Goal: Use online tool/utility: Use online tool/utility

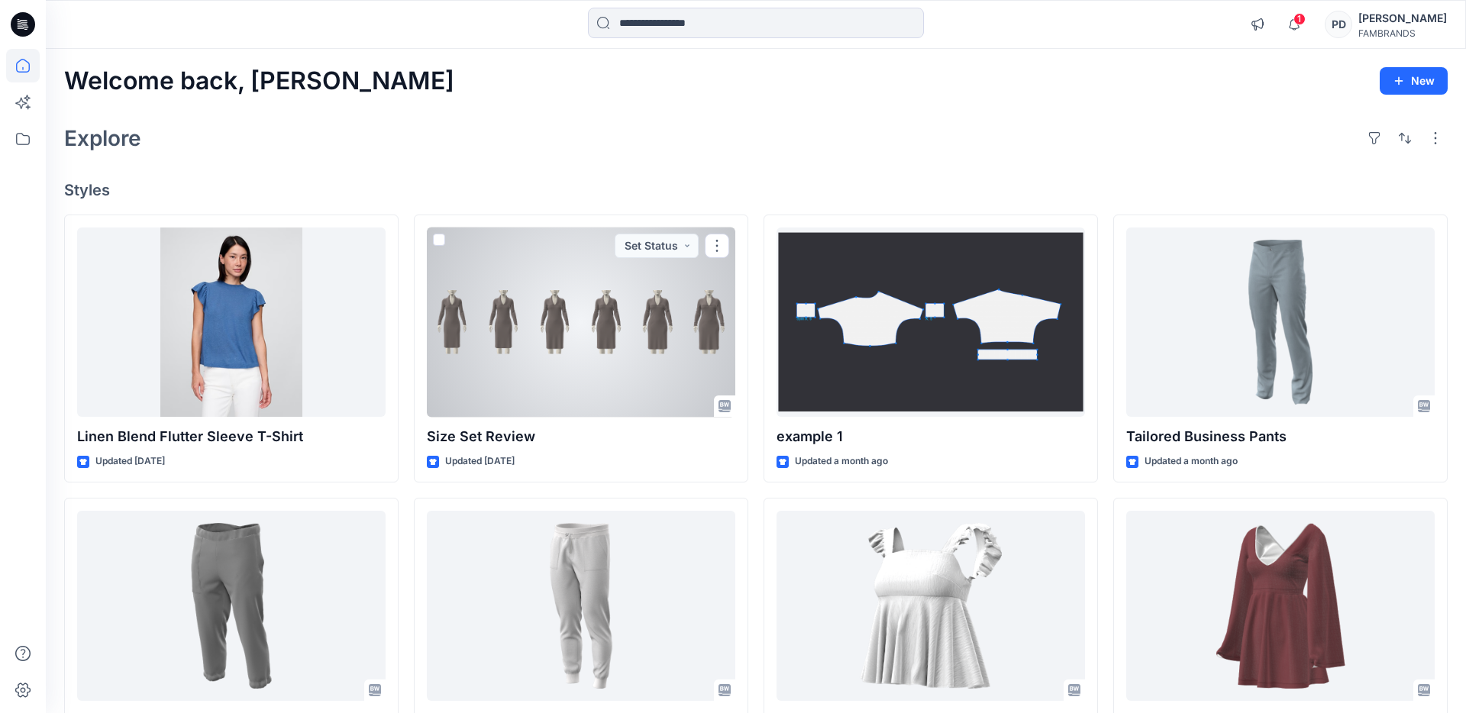
click at [612, 363] on div at bounding box center [581, 323] width 309 height 190
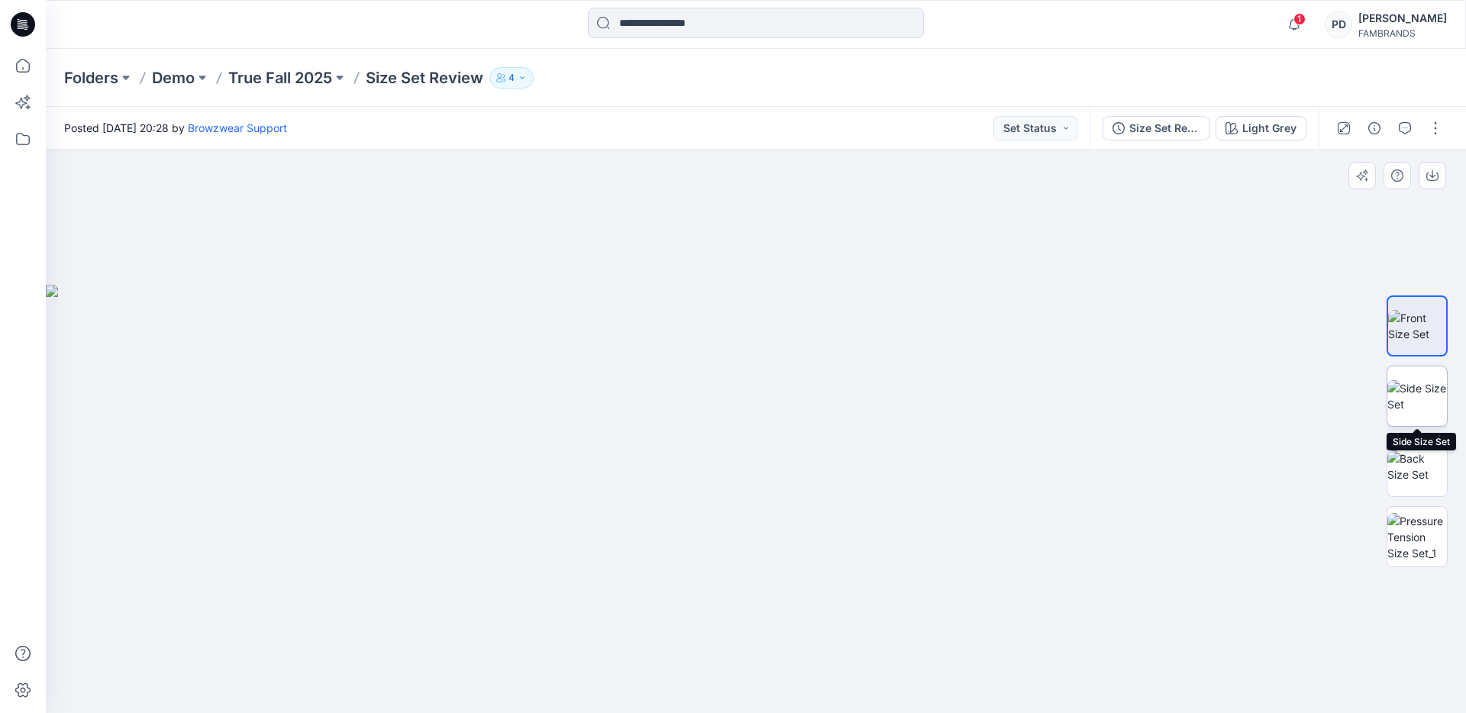
click at [1429, 398] on img at bounding box center [1418, 396] width 60 height 32
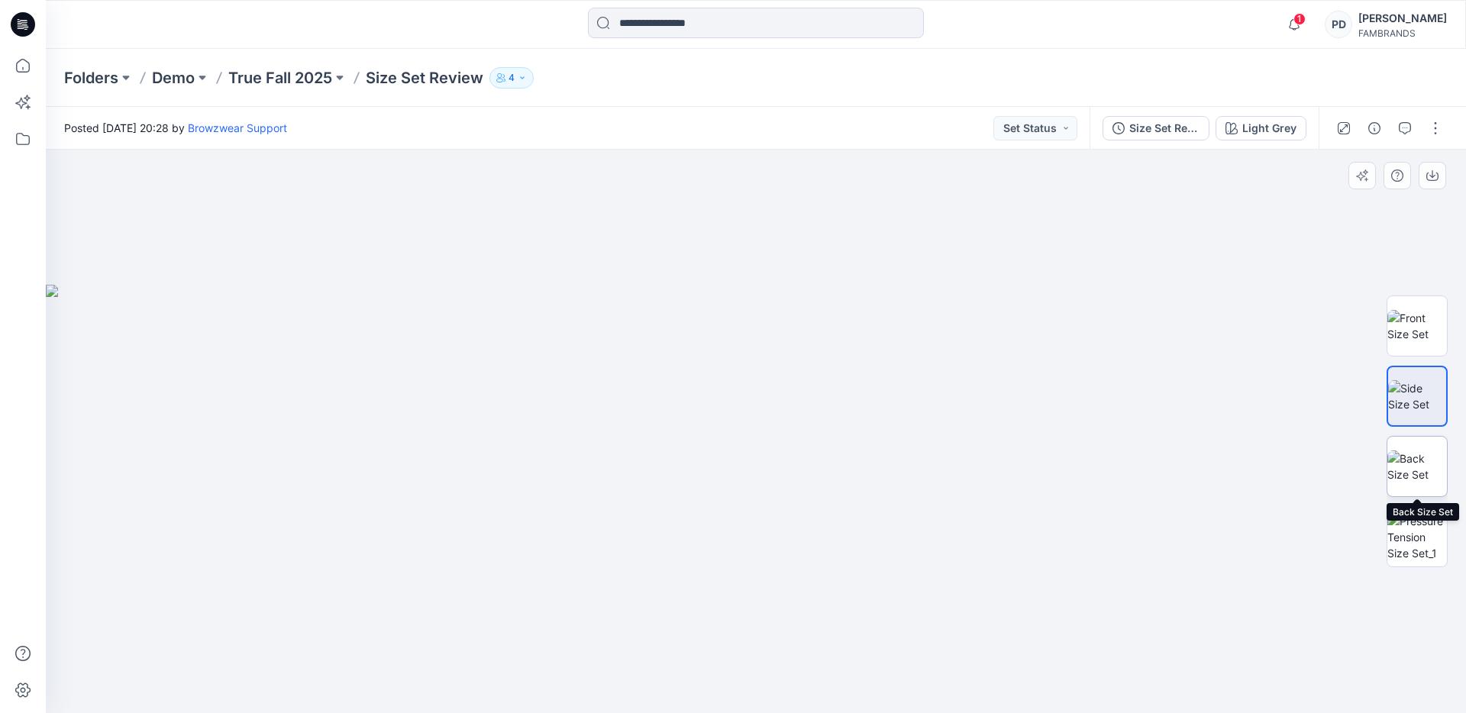
click at [1419, 476] on img at bounding box center [1418, 467] width 60 height 32
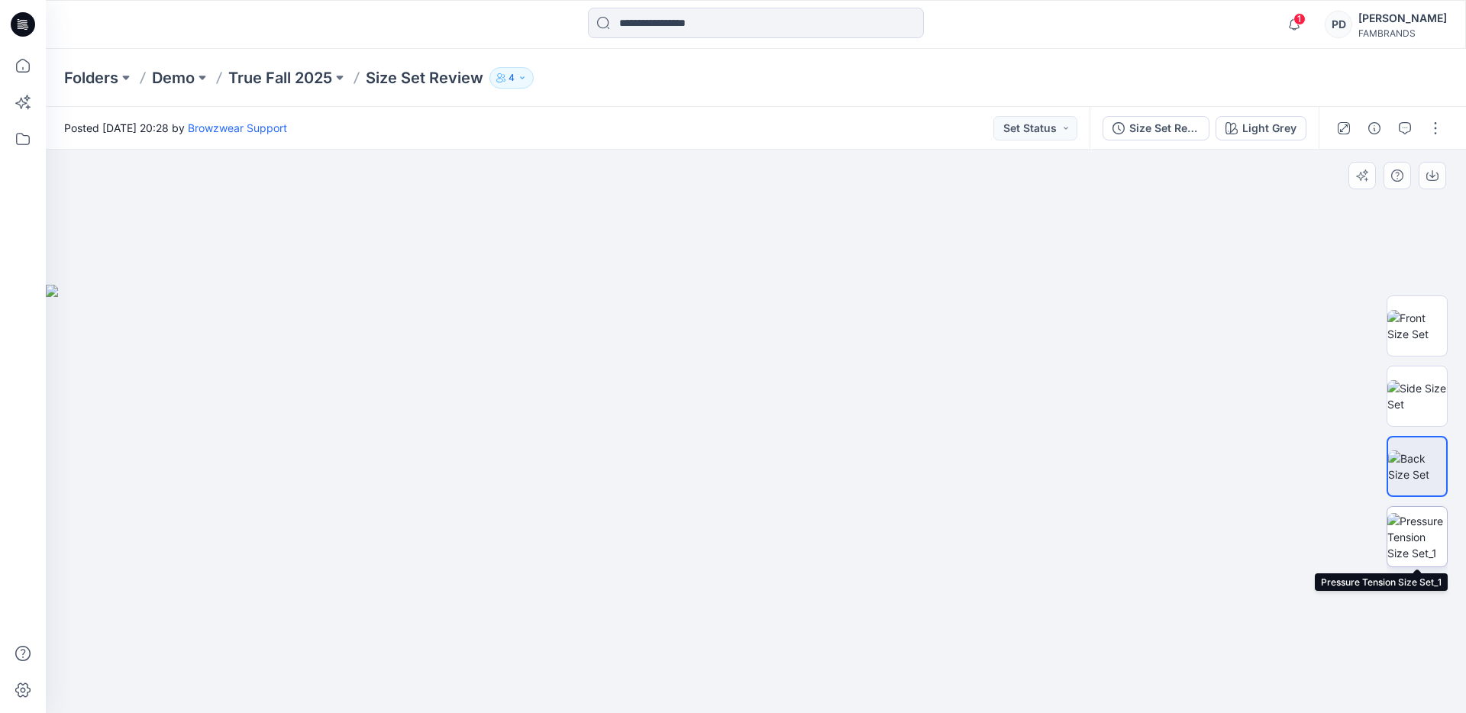
click at [1426, 535] on img at bounding box center [1418, 537] width 60 height 48
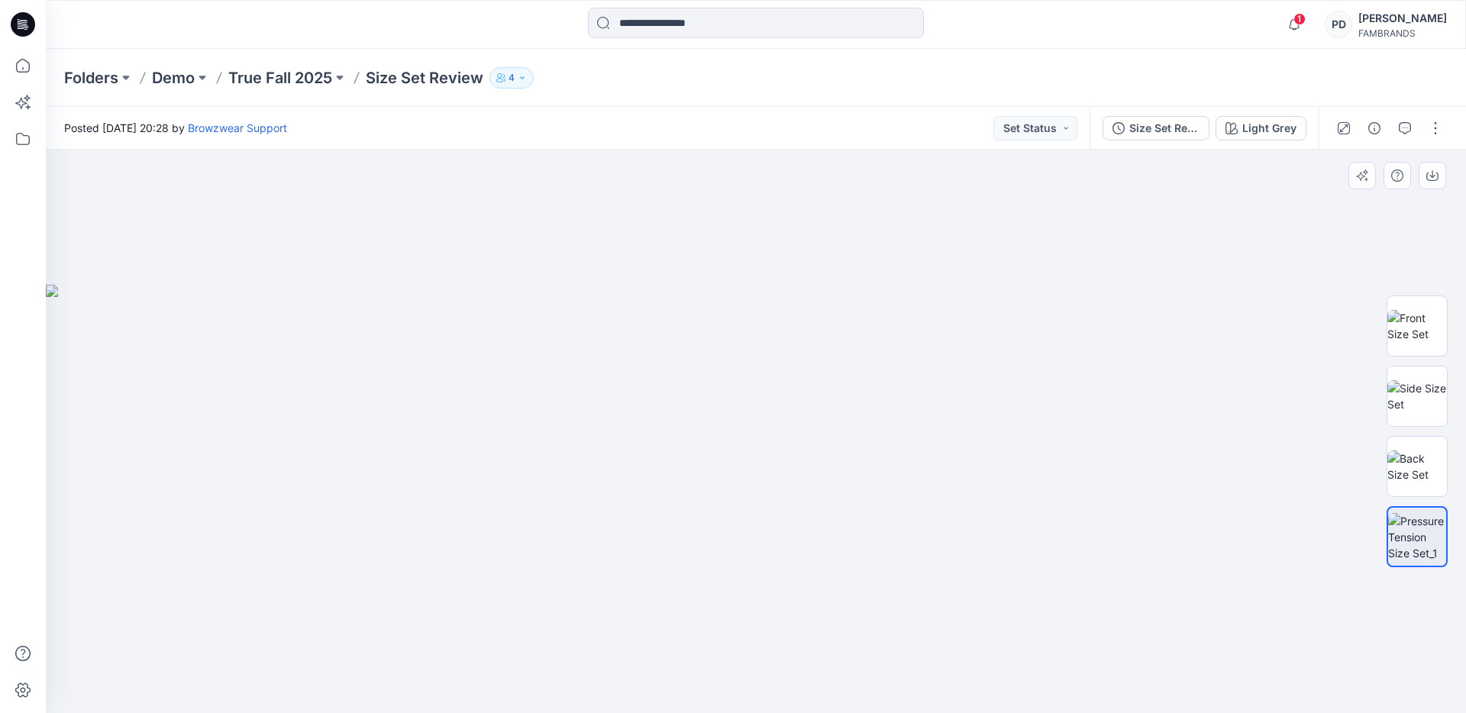
click at [1260, 215] on div at bounding box center [756, 432] width 1421 height 564
click at [1176, 129] on div "Size Set Review" at bounding box center [1165, 128] width 70 height 17
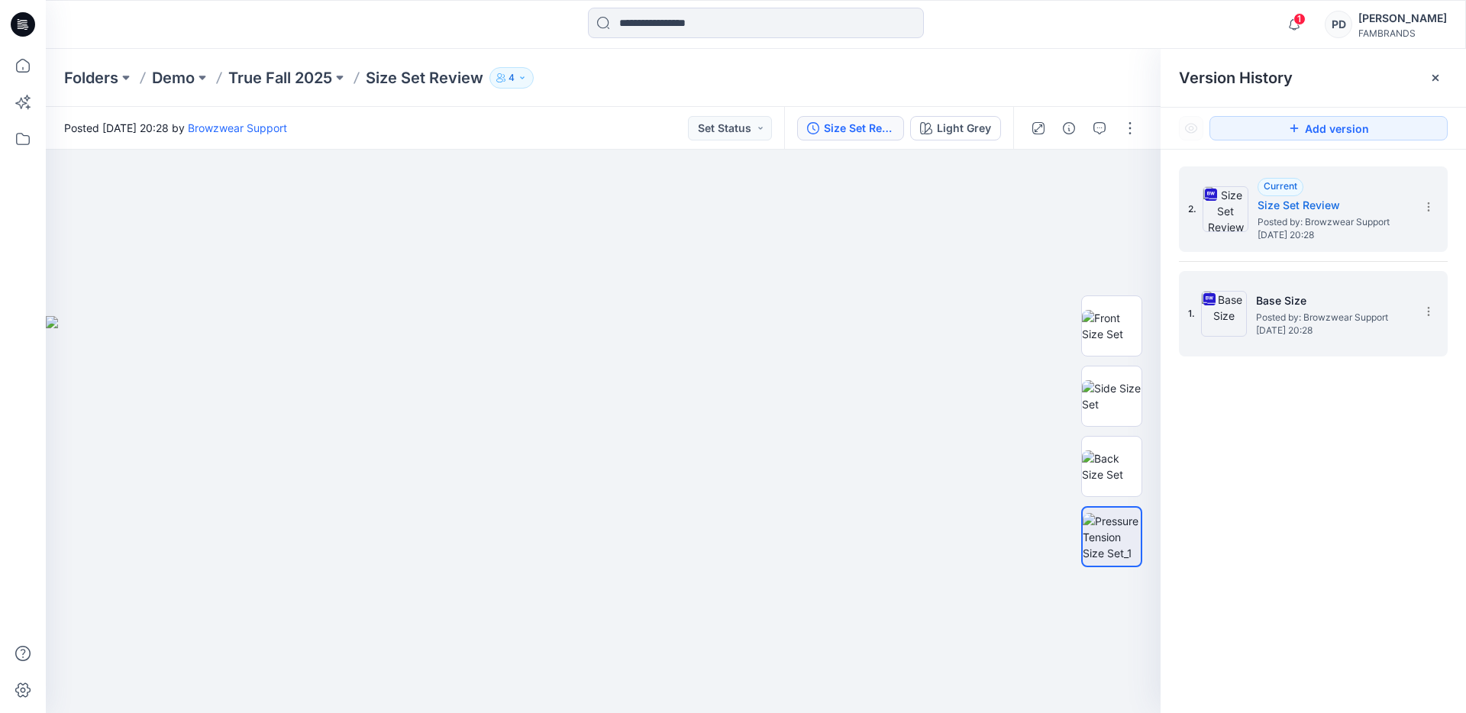
click at [1343, 302] on h5 "Base Size" at bounding box center [1332, 301] width 153 height 18
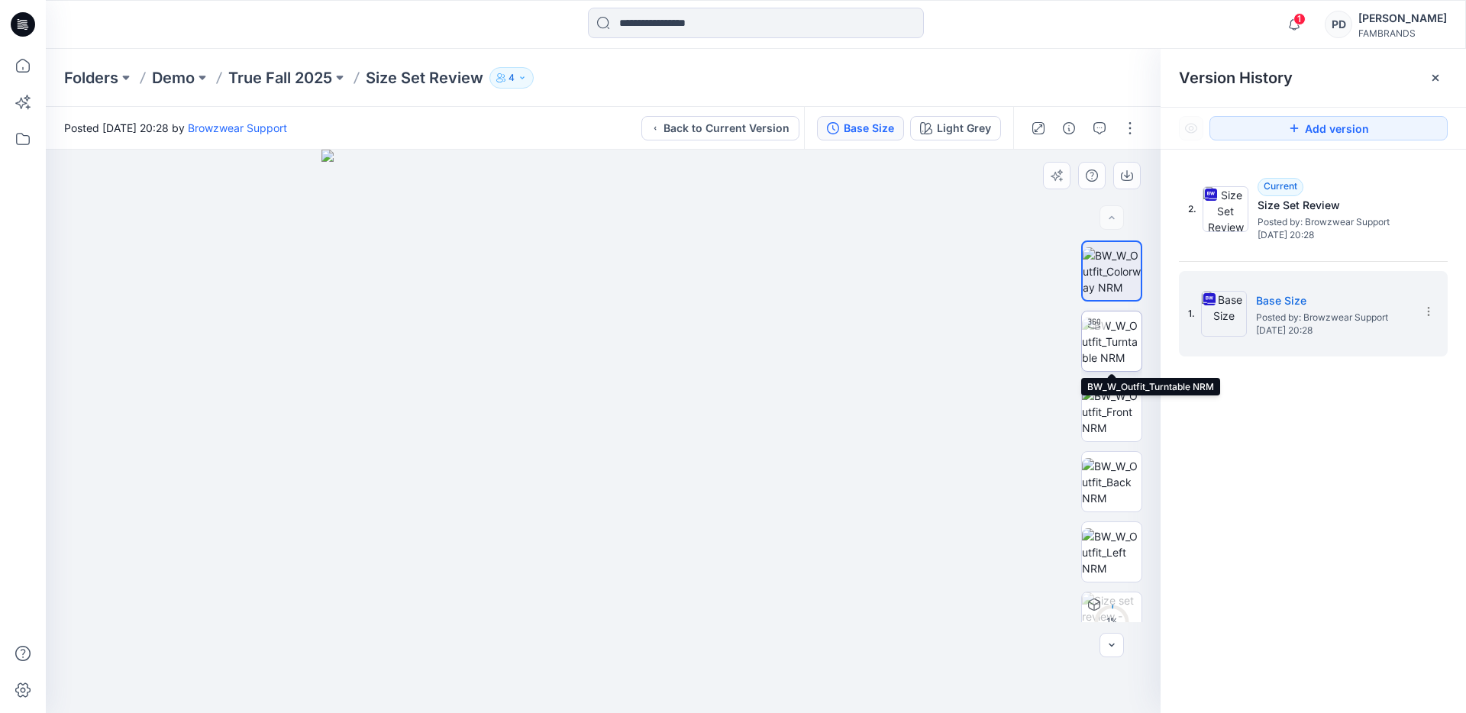
click at [1111, 336] on img at bounding box center [1112, 342] width 60 height 48
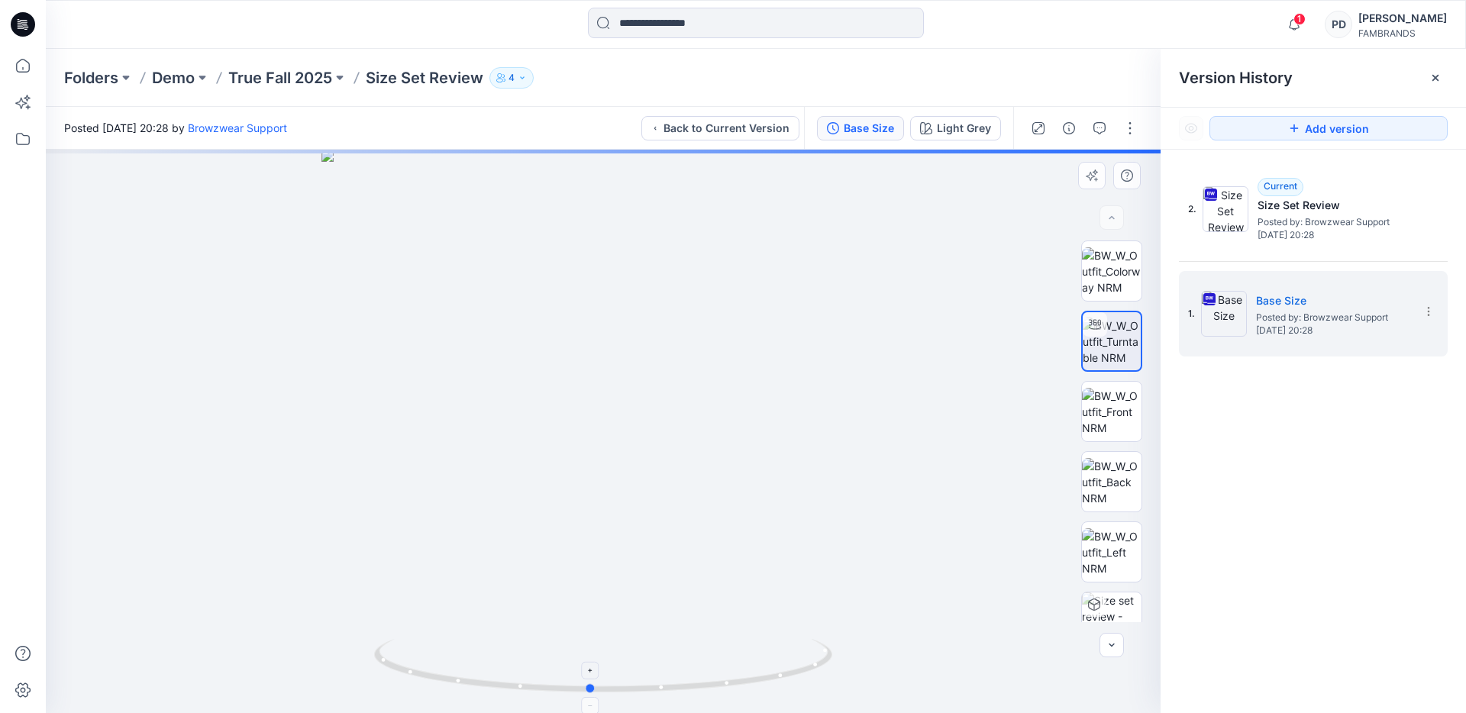
drag, startPoint x: 603, startPoint y: 690, endPoint x: 574, endPoint y: 674, distance: 33.8
click at [591, 686] on circle at bounding box center [591, 688] width 9 height 9
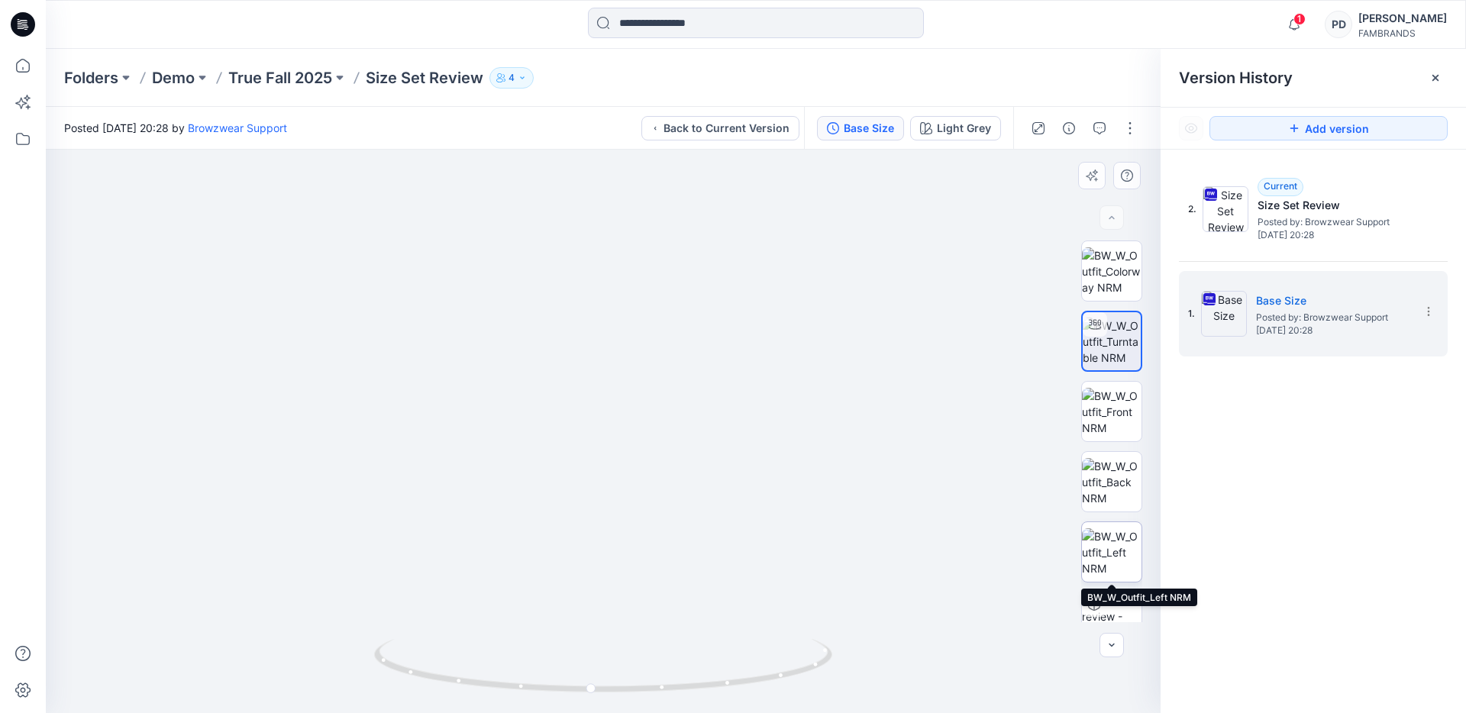
click at [1120, 538] on img at bounding box center [1112, 553] width 60 height 48
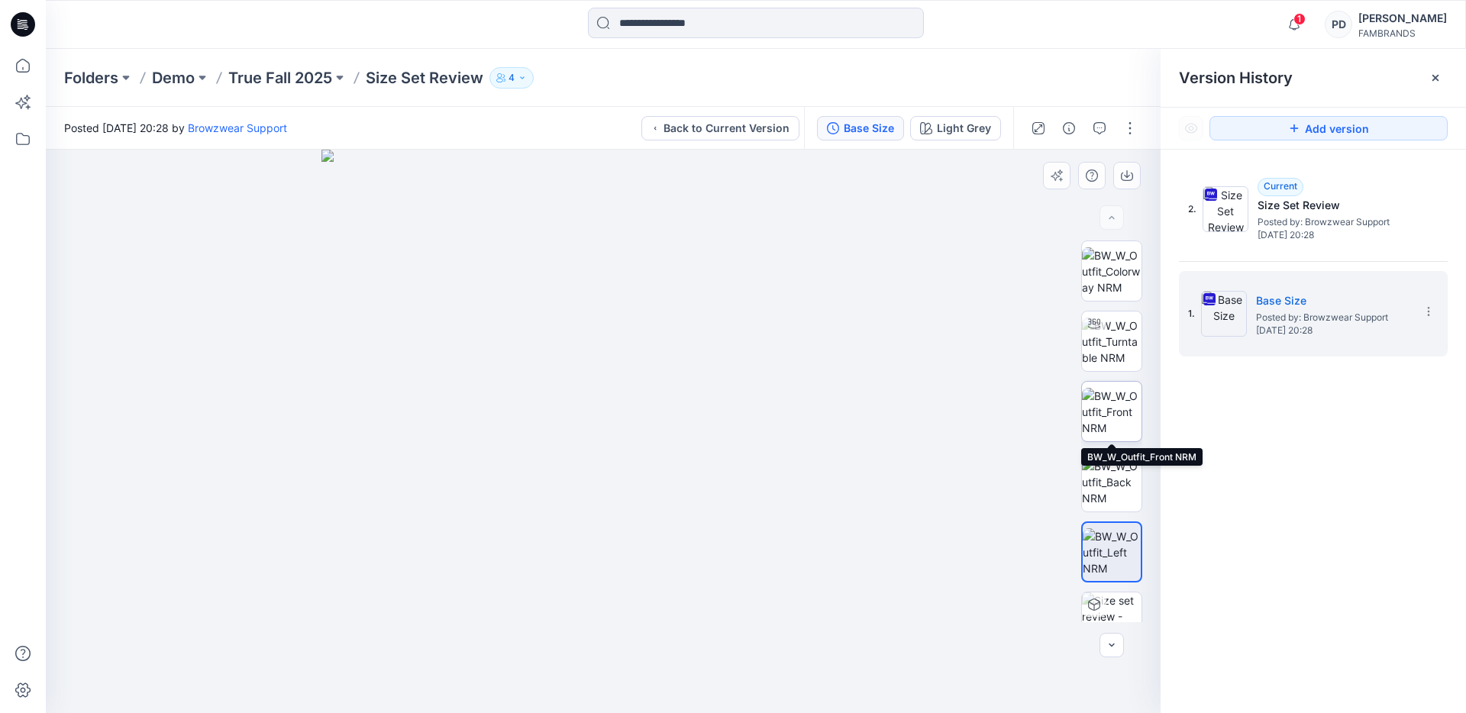
click at [1117, 403] on img at bounding box center [1112, 412] width 60 height 48
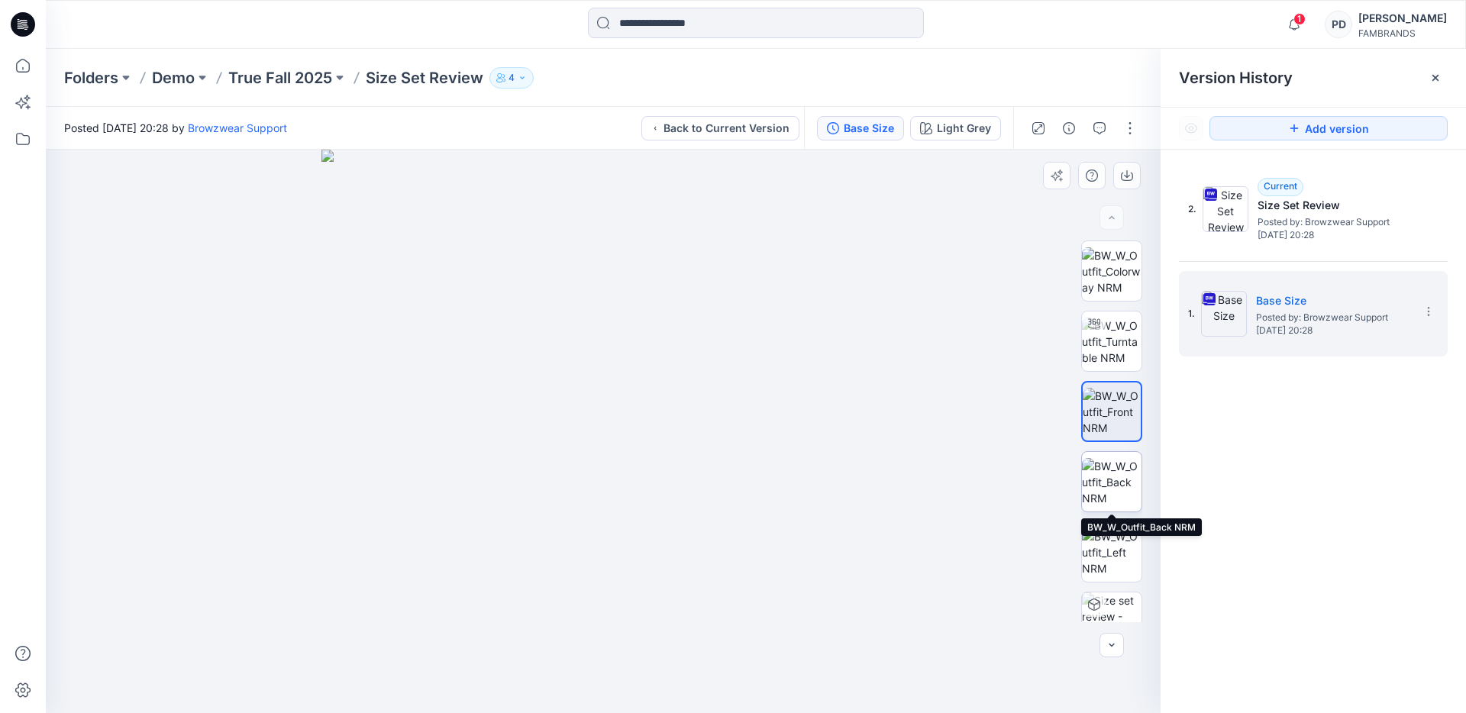
click at [1121, 487] on img at bounding box center [1112, 482] width 60 height 48
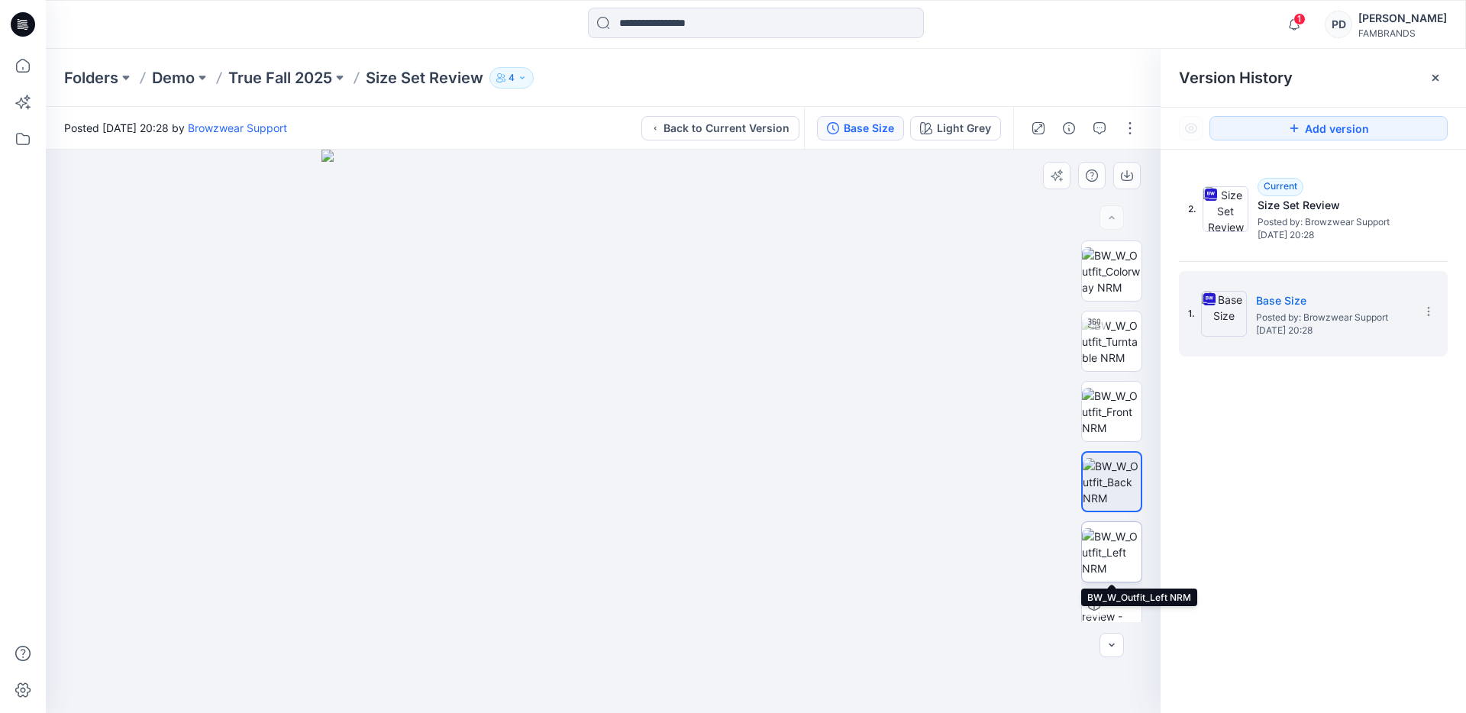
click at [1124, 555] on img at bounding box center [1112, 553] width 60 height 48
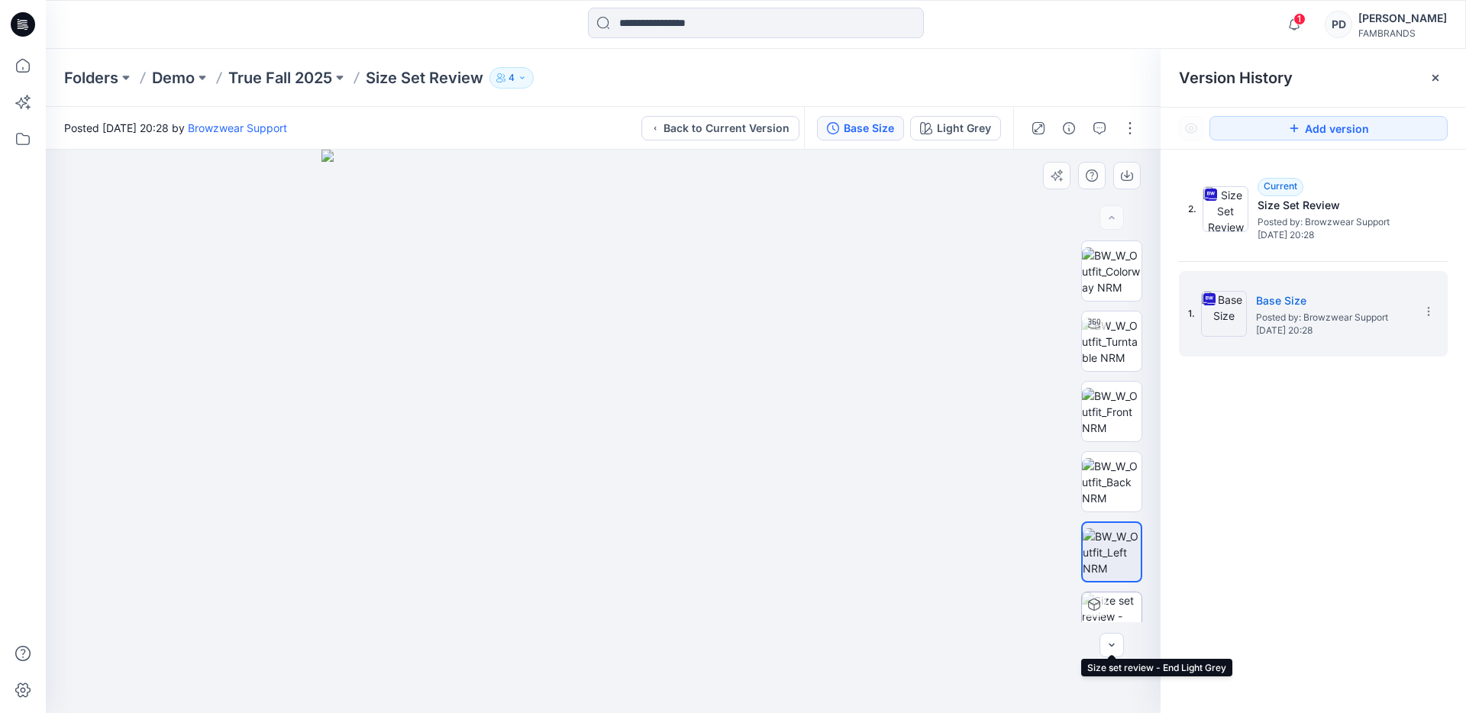
click at [1120, 613] on img at bounding box center [1112, 623] width 60 height 60
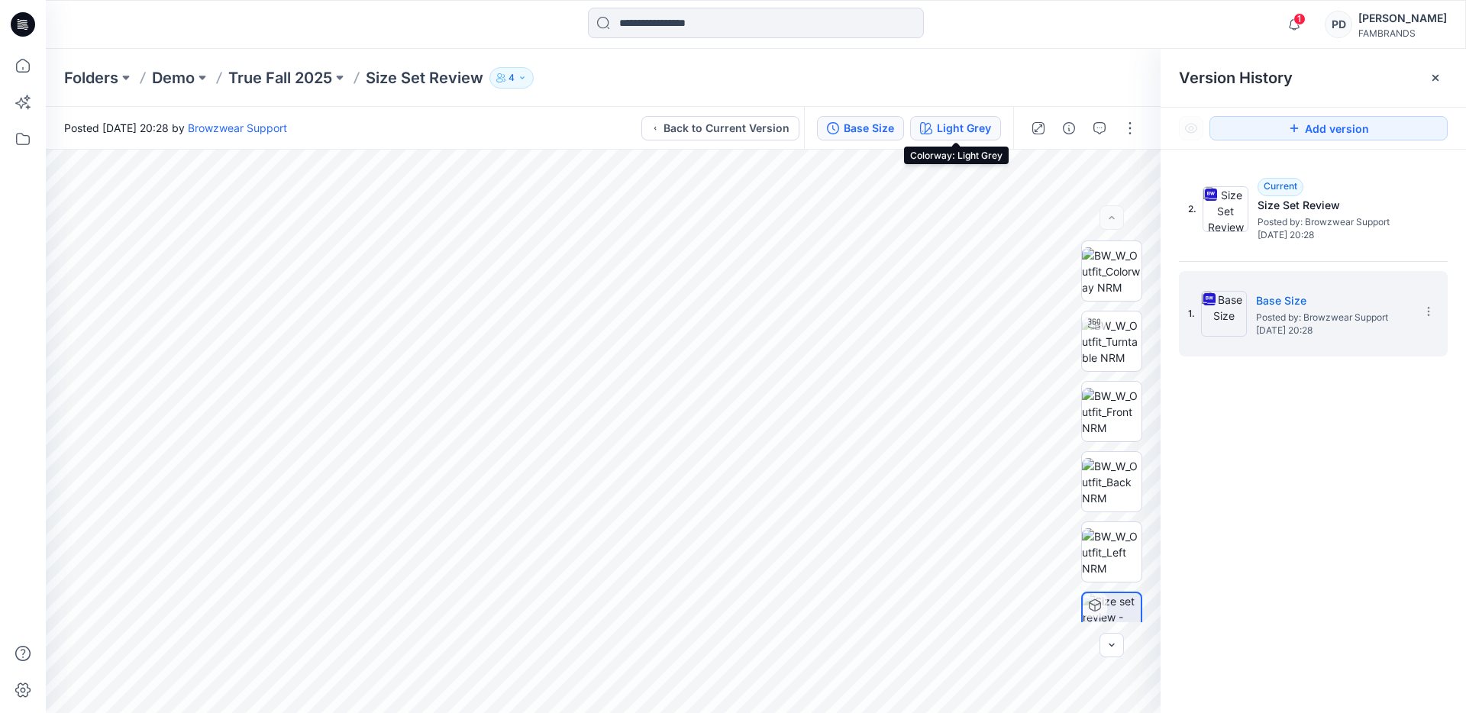
click at [962, 127] on div "Light Grey" at bounding box center [964, 128] width 54 height 17
